Goal: Task Accomplishment & Management: Manage account settings

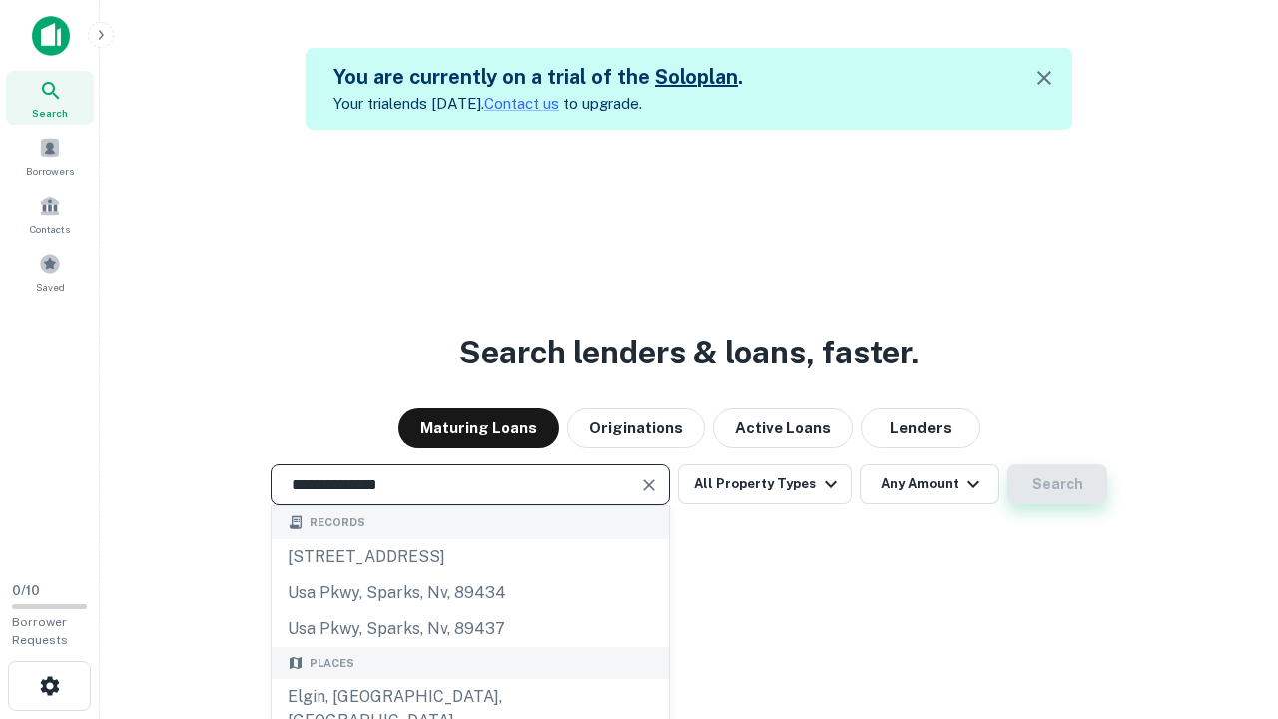
type input "**********"
click at [1057, 484] on button "Search" at bounding box center [1057, 484] width 100 height 40
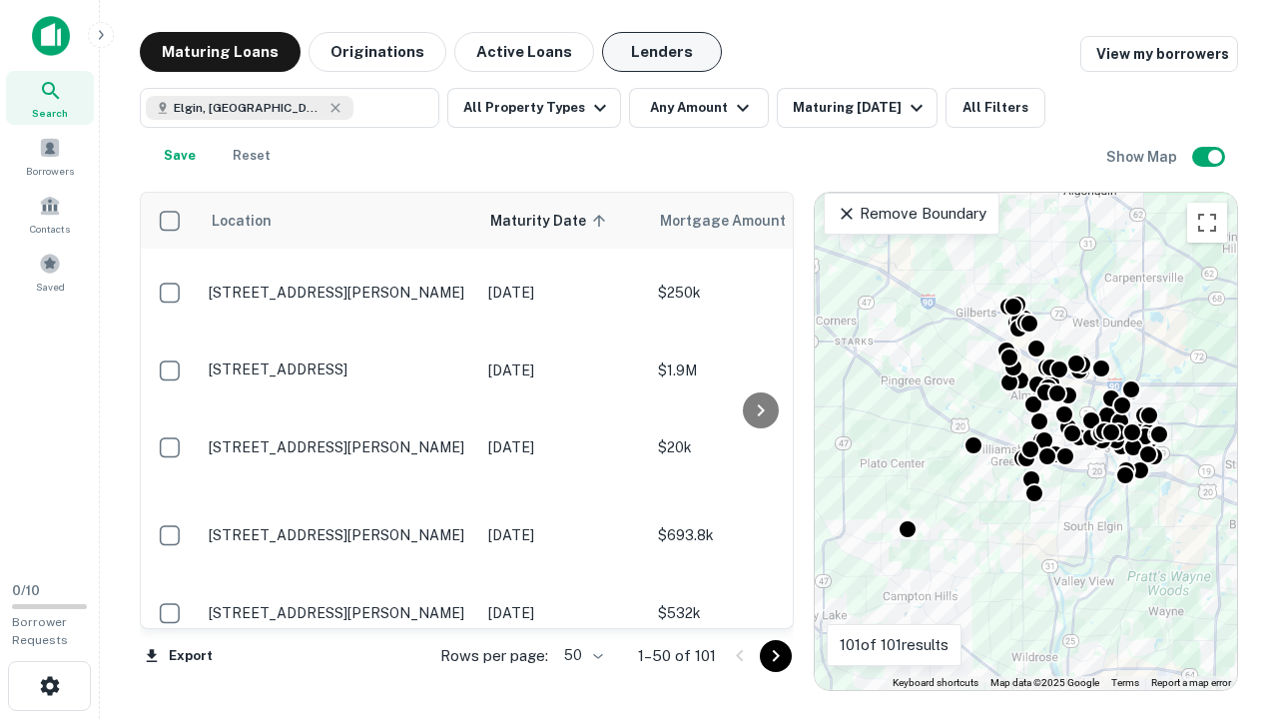
click at [662, 52] on button "Lenders" at bounding box center [662, 52] width 120 height 40
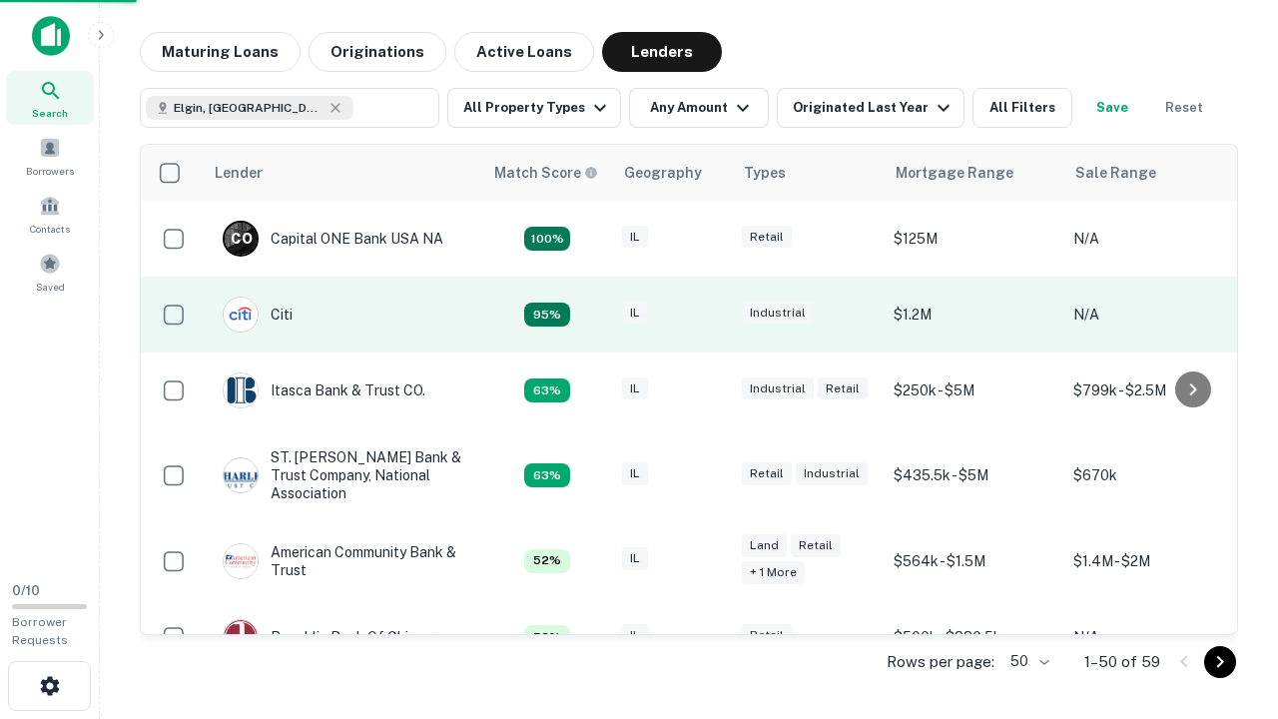
click at [709, 314] on div "IL" at bounding box center [672, 314] width 100 height 27
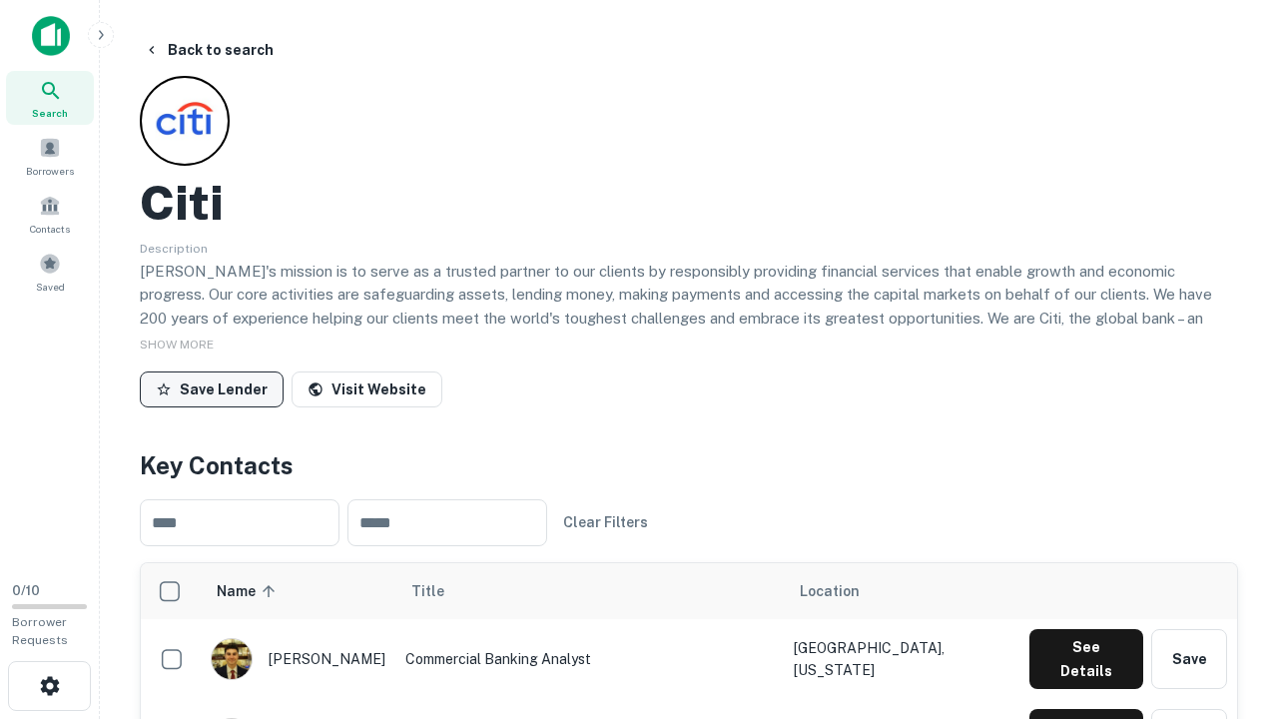
click at [212, 388] on button "Save Lender" at bounding box center [212, 389] width 144 height 36
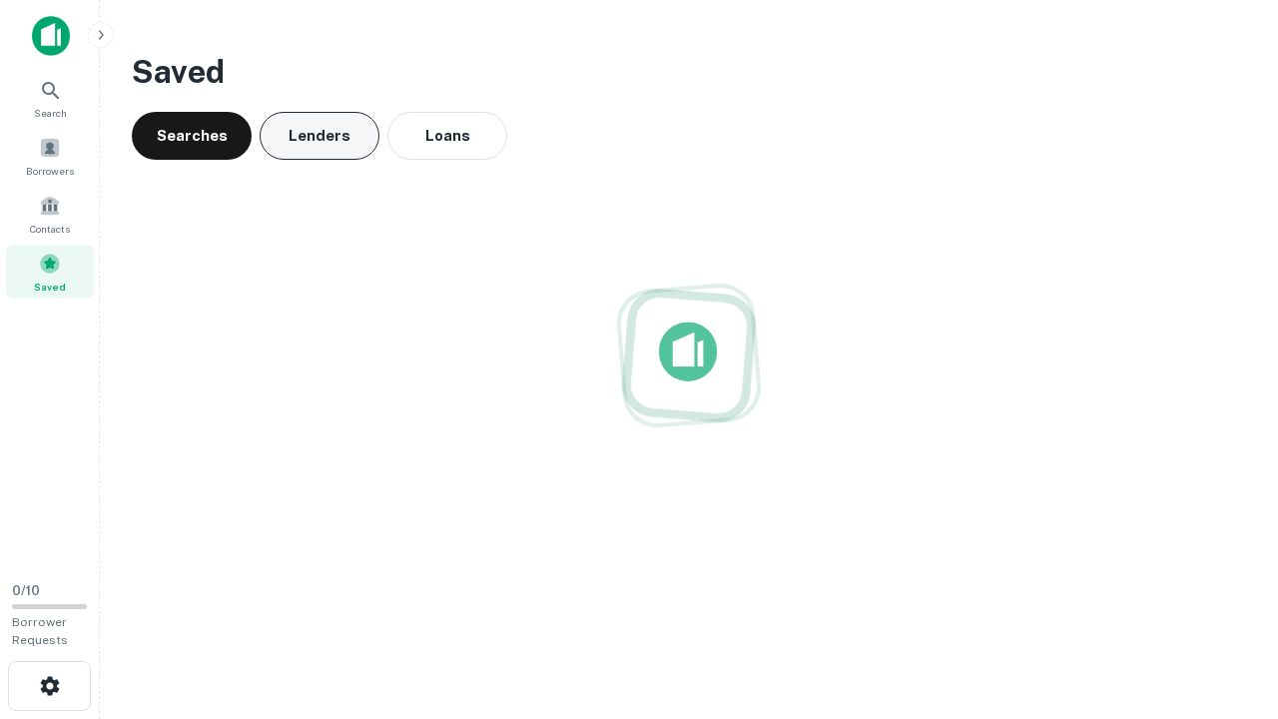
click at [319, 136] on button "Lenders" at bounding box center [320, 136] width 120 height 48
